Goal: Transaction & Acquisition: Purchase product/service

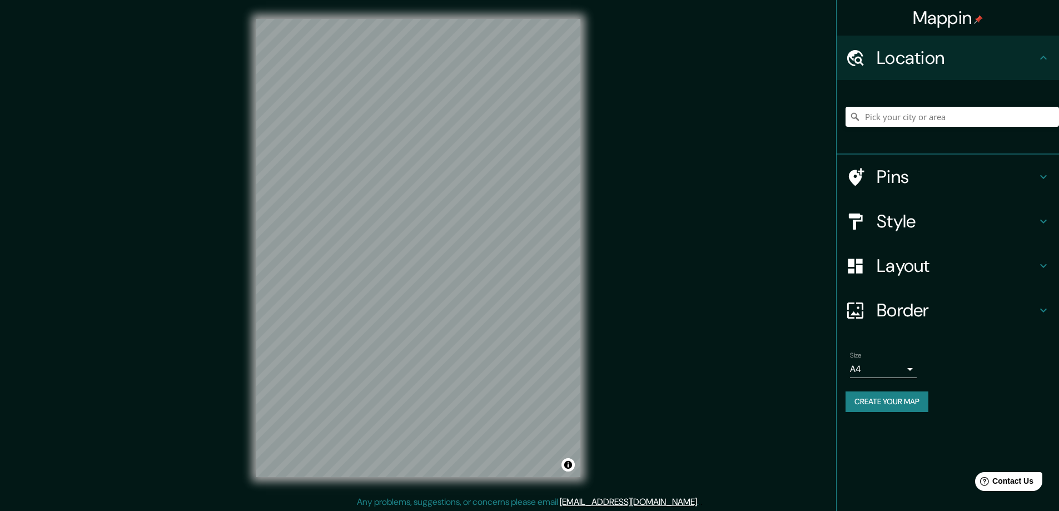
click at [906, 259] on h4 "Layout" at bounding box center [957, 266] width 160 height 22
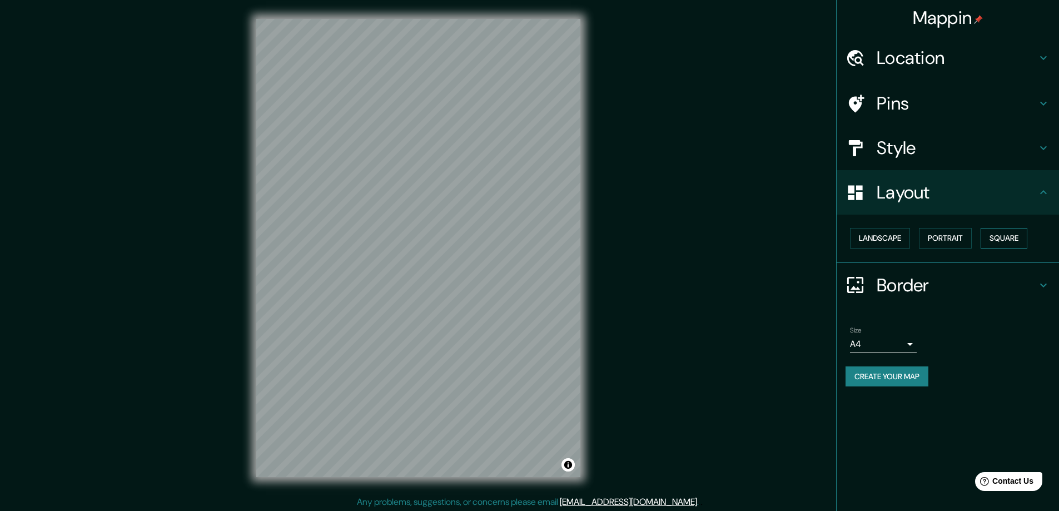
click at [1009, 235] on button "Square" at bounding box center [1004, 238] width 47 height 21
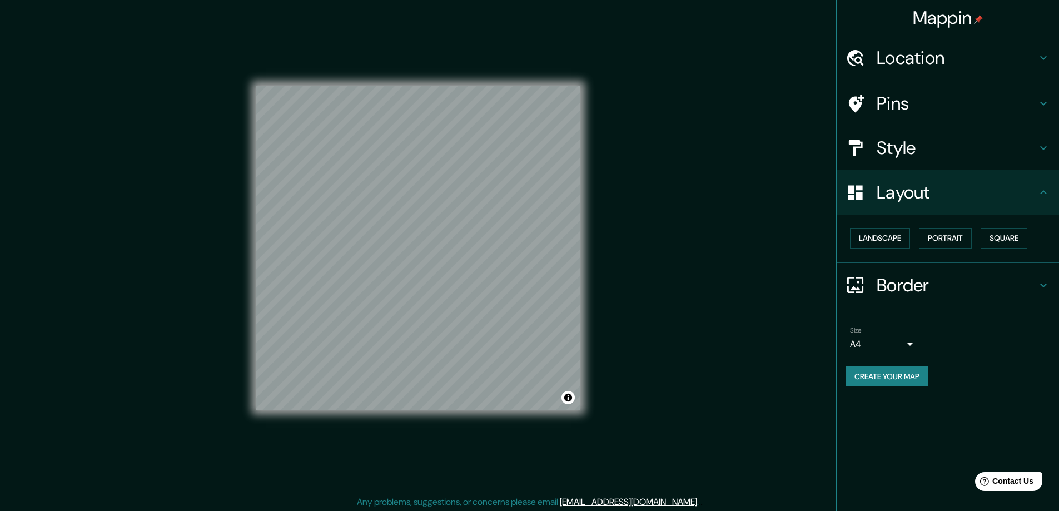
click at [909, 342] on body "Mappin Location Pins Style Layout Landscape Portrait Square Border Choose a bor…" at bounding box center [529, 255] width 1059 height 511
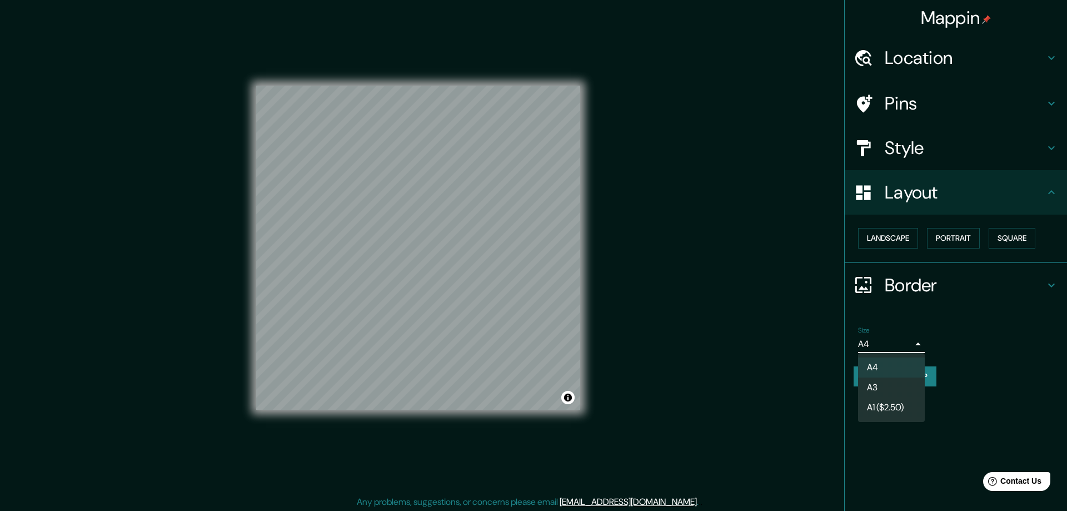
click at [884, 382] on li "A3" at bounding box center [891, 387] width 67 height 20
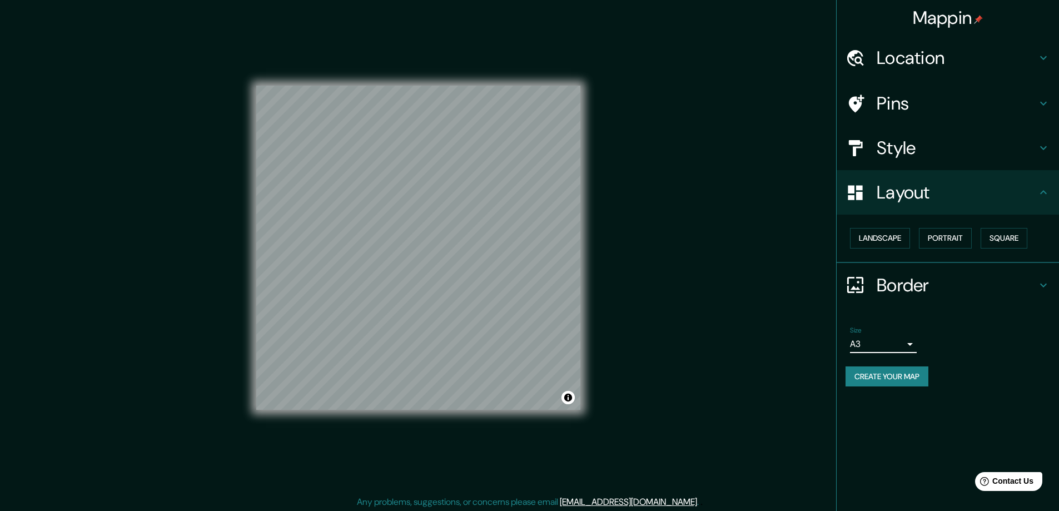
click at [893, 57] on h4 "Location" at bounding box center [957, 58] width 160 height 22
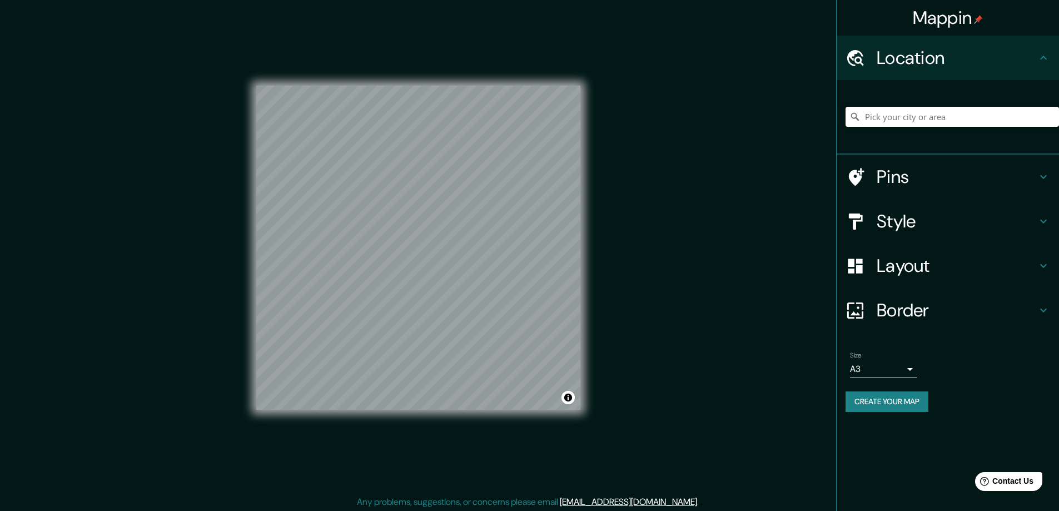
paste input "[STREET_ADDRESS][PERSON_NAME]"
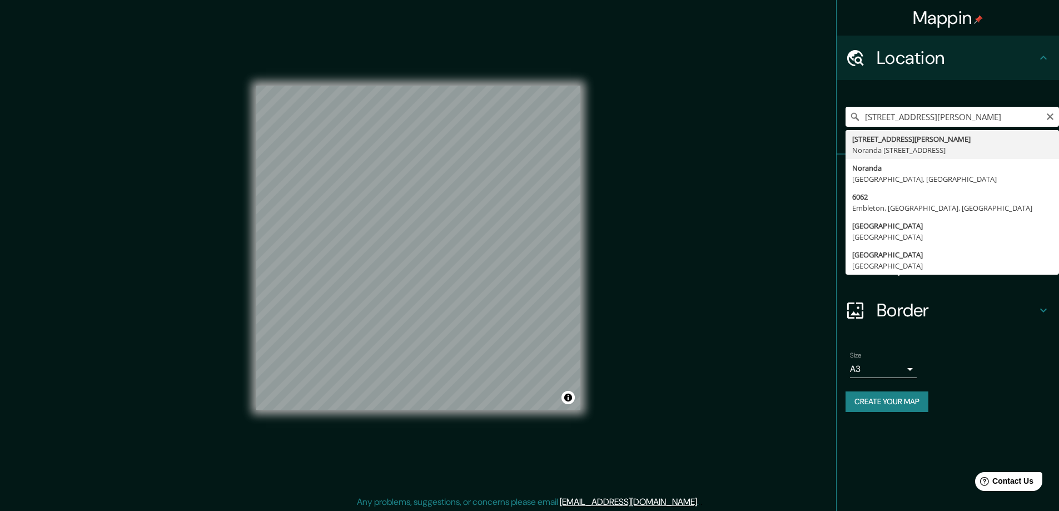
type input "[STREET_ADDRESS][PERSON_NAME]"
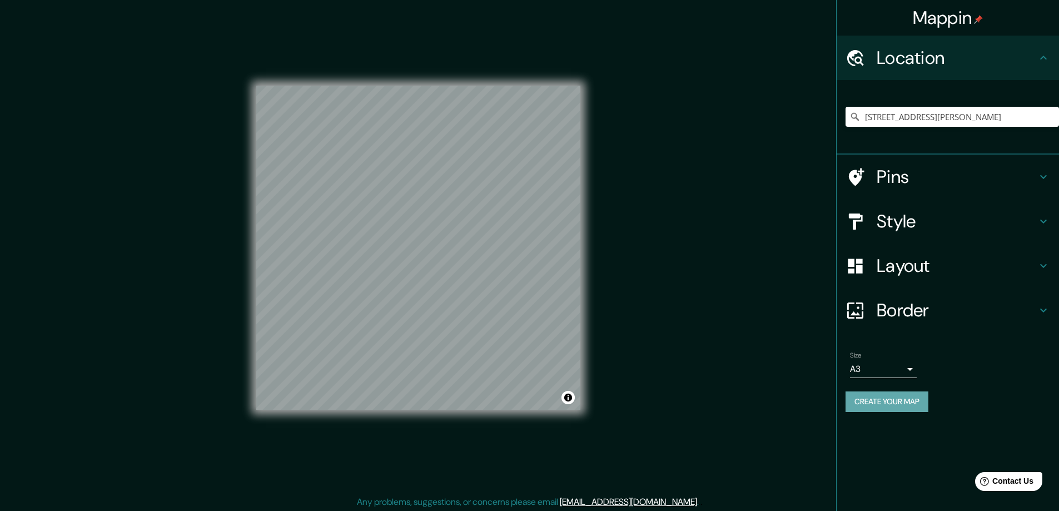
click at [893, 401] on button "Create your map" at bounding box center [886, 401] width 83 height 21
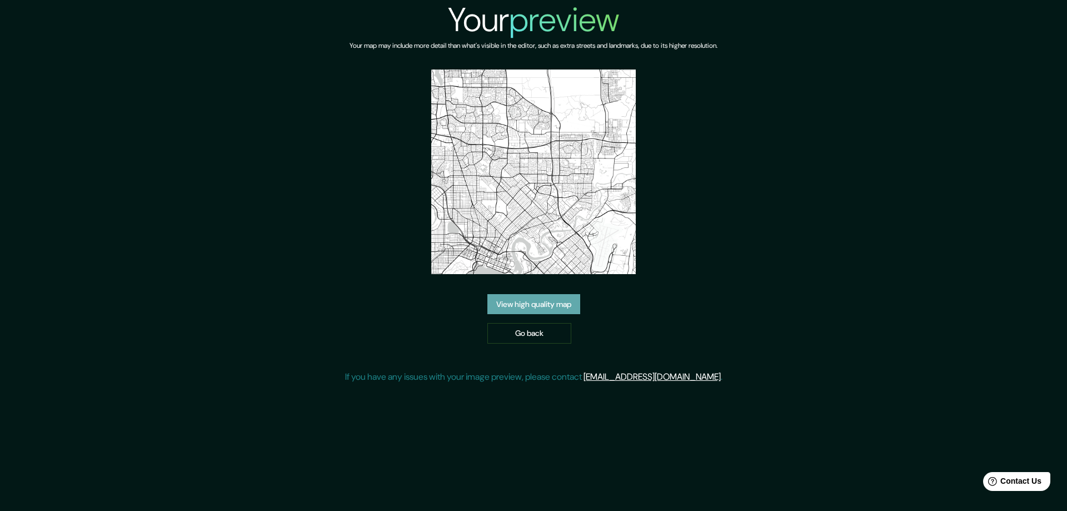
click at [523, 300] on link "View high quality map" at bounding box center [533, 304] width 93 height 21
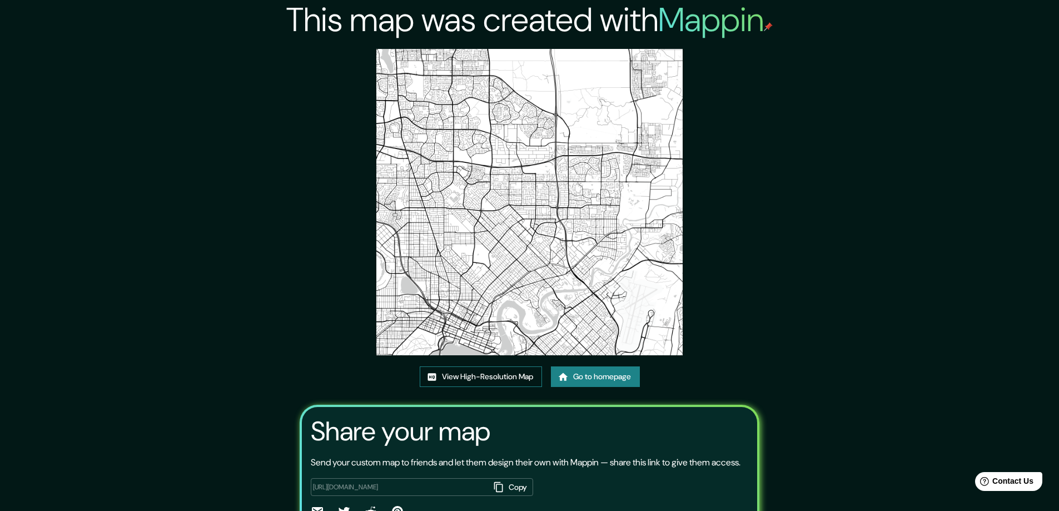
click at [485, 377] on link "View High-Resolution Map" at bounding box center [481, 376] width 122 height 21
click at [585, 375] on link "Go to homepage" at bounding box center [595, 376] width 89 height 21
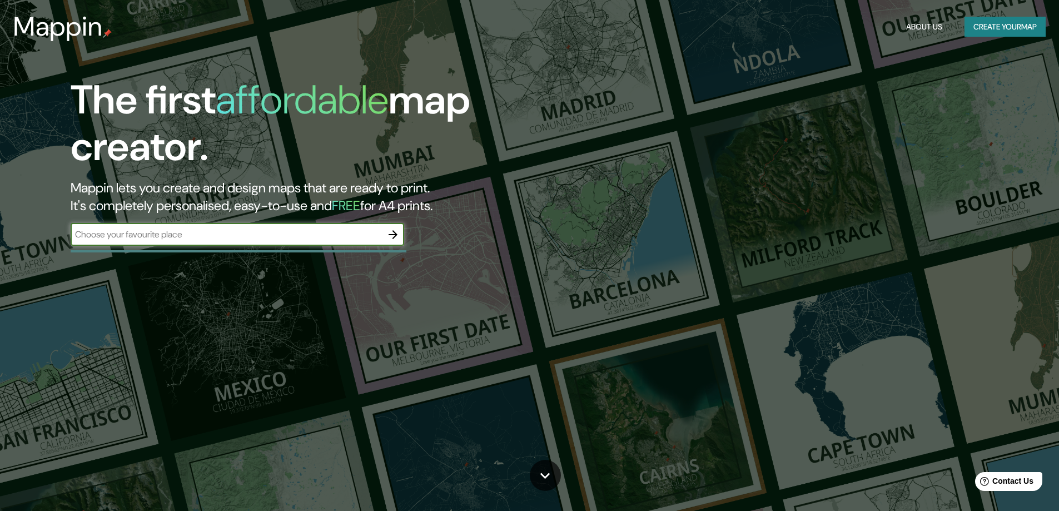
click at [392, 232] on icon "button" at bounding box center [392, 234] width 13 height 13
